Goal: Consume media (video, audio): Consume media (video, audio)

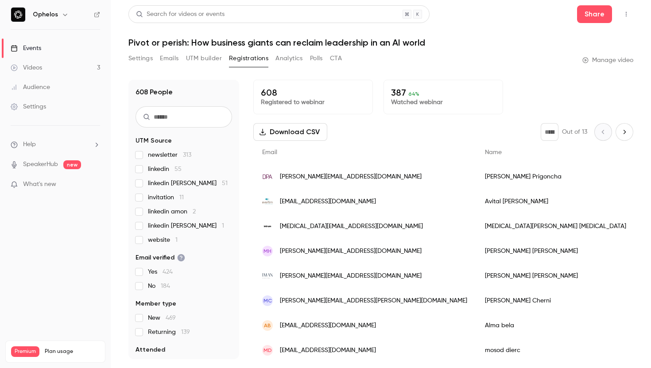
click at [59, 49] on link "Events" at bounding box center [55, 48] width 111 height 19
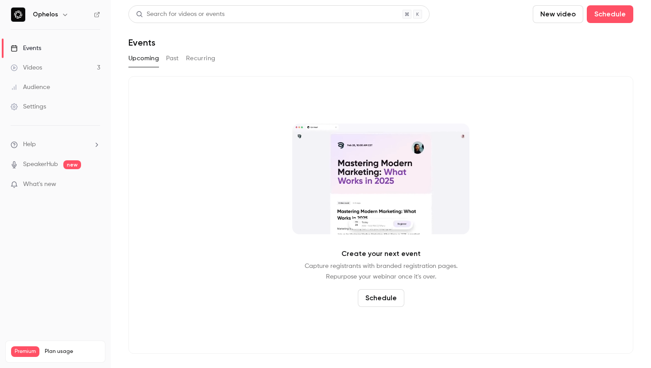
click at [60, 66] on link "Videos 3" at bounding box center [55, 67] width 111 height 19
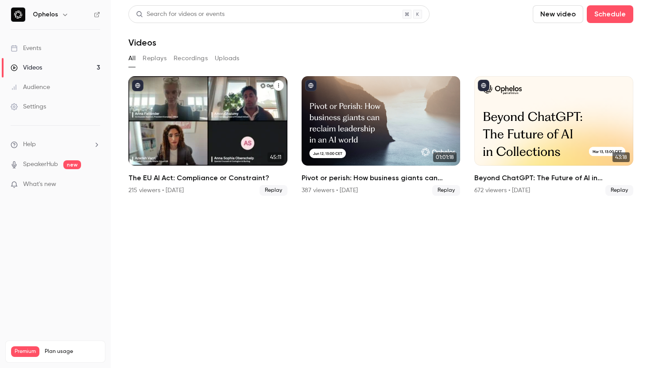
click at [226, 109] on div "The EU AI Act: Compliance or Constraint?" at bounding box center [207, 120] width 159 height 89
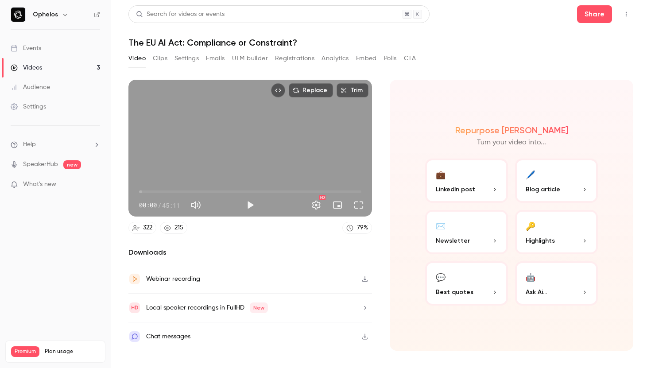
click at [159, 61] on button "Clips" at bounding box center [160, 58] width 15 height 14
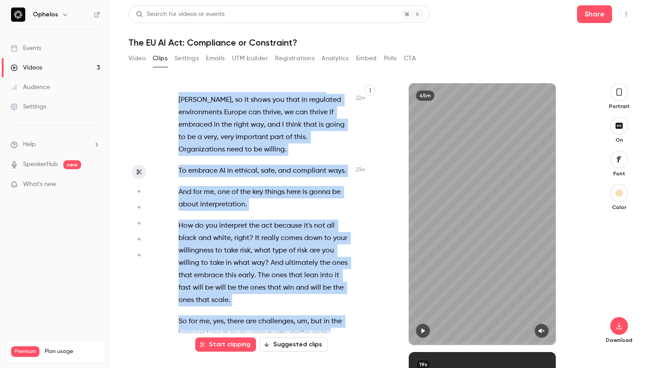
scroll to position [5784, 0]
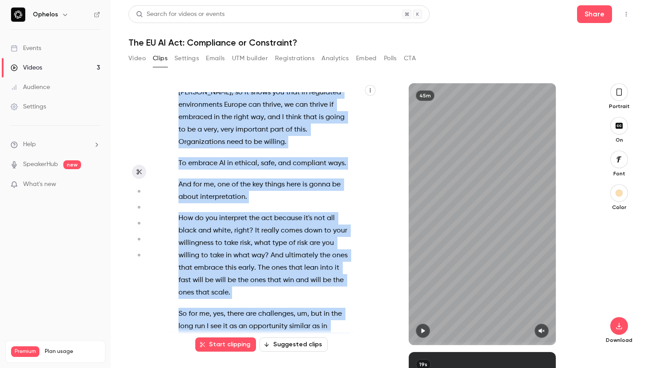
drag, startPoint x: 318, startPoint y: 150, endPoint x: 313, endPoint y: 285, distance: 135.0
click at [313, 285] on div "Good morning , everybody . Thanks so much for joining this webinar . My name is…" at bounding box center [269, 218] width 205 height 253
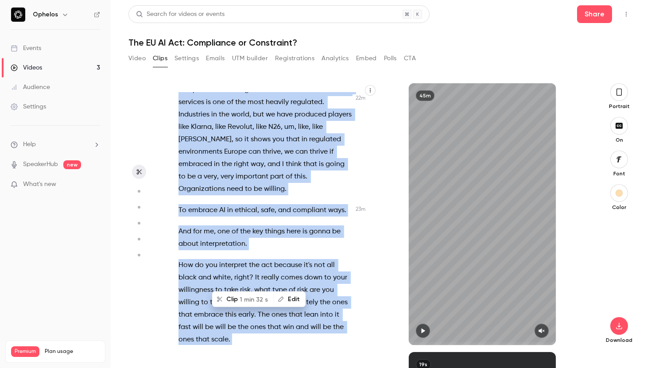
type input "******"
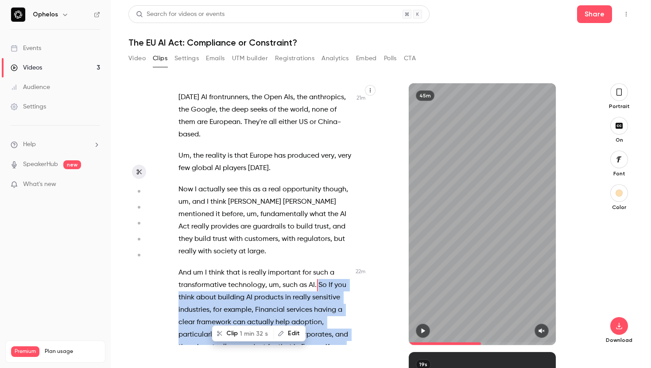
scroll to position [5426, 0]
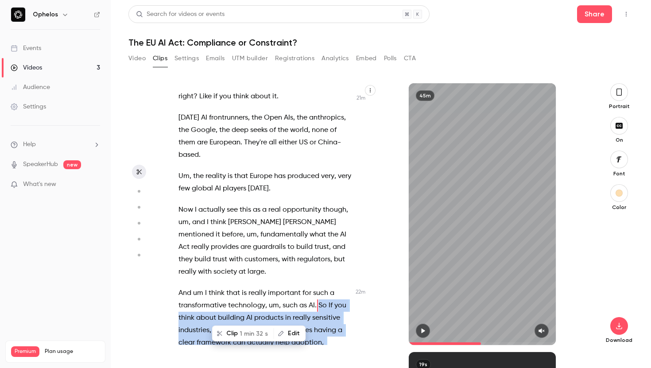
copy div "So If you think about building AI products in really sensitive industries , for…"
click at [589, 18] on button "Share" at bounding box center [594, 14] width 35 height 18
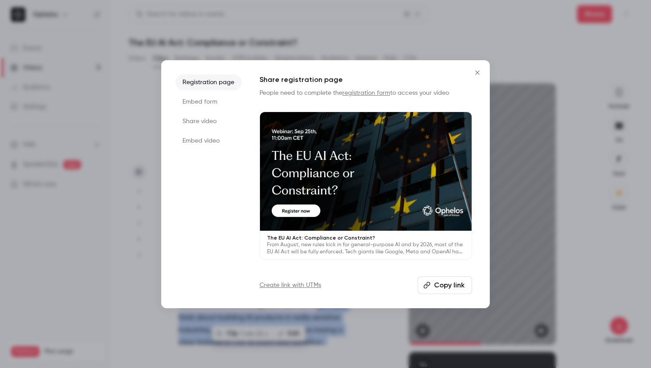
click at [354, 188] on div at bounding box center [366, 171] width 212 height 119
click at [472, 79] on button "Close" at bounding box center [477, 73] width 18 height 18
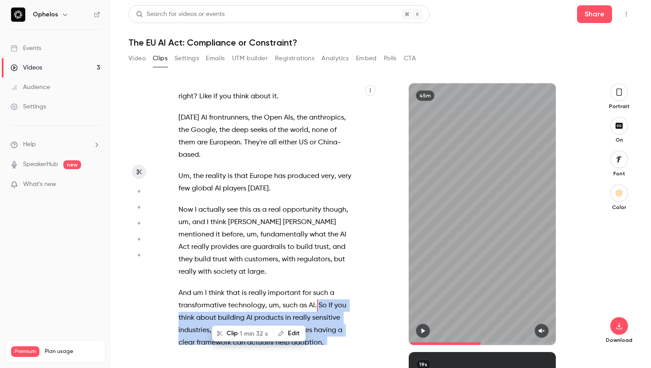
click at [253, 54] on button "UTM builder" at bounding box center [250, 58] width 36 height 14
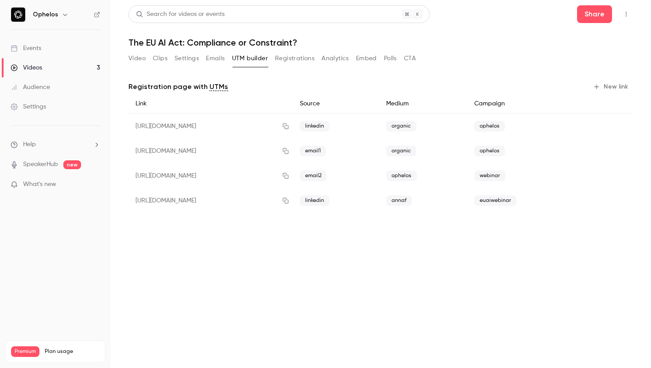
click at [296, 55] on button "Registrations" at bounding box center [294, 58] width 39 height 14
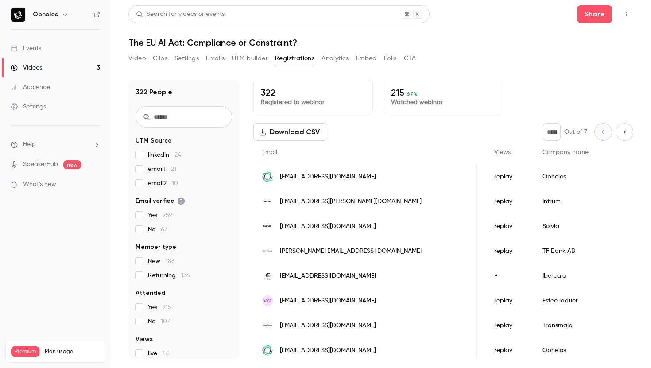
scroll to position [0, 270]
